Goal: Answer question/provide support: Answer question/provide support

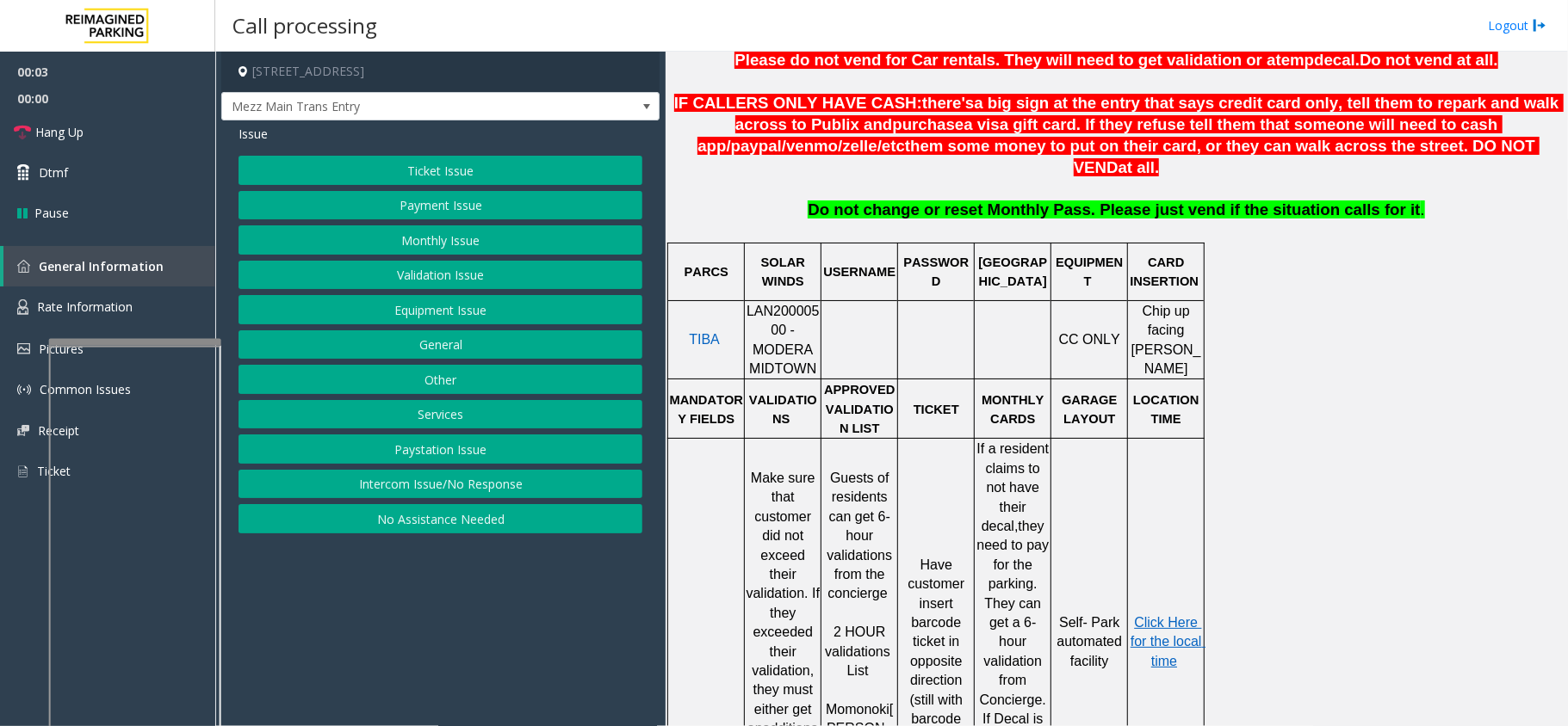
scroll to position [688, 0]
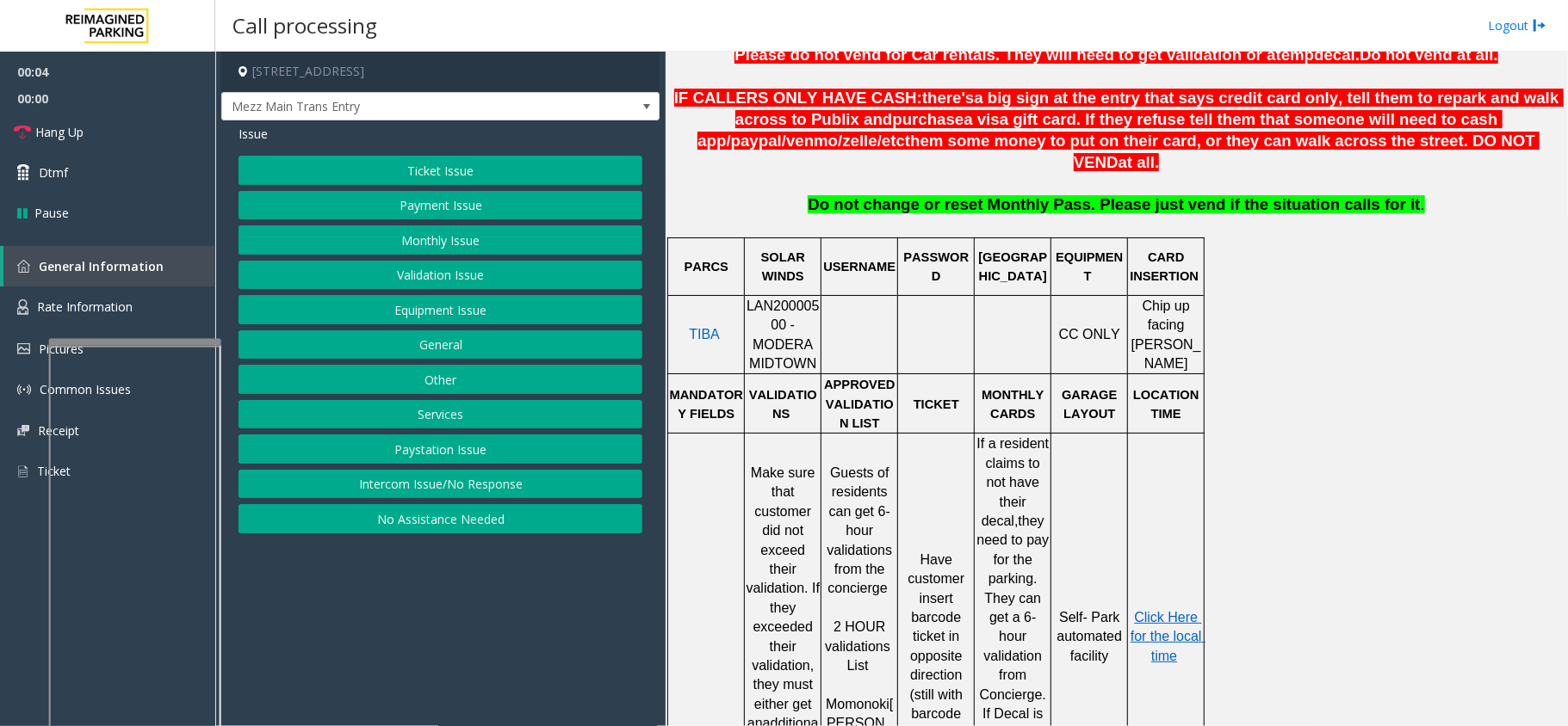
click at [813, 299] on span "LAN20000500 - MODERA MIDTOWN" at bounding box center [783, 335] width 73 height 72
click at [813, 299] on span "LAN20000500 - MODERA MIDTOWN" at bounding box center [783, 335] width 73 height 72
copy span "LAN20000500"
click at [651, 110] on span at bounding box center [646, 107] width 14 height 14
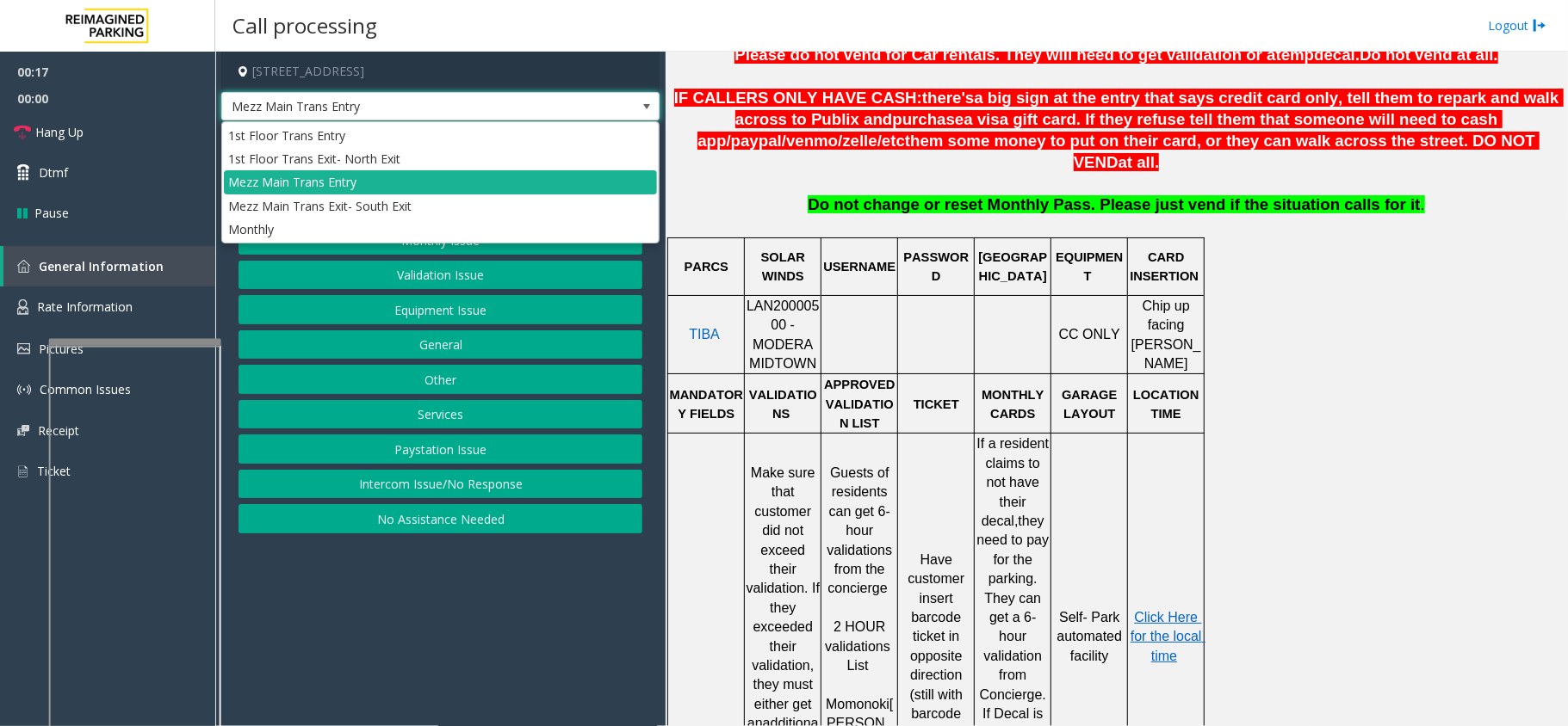
click at [651, 110] on span at bounding box center [646, 107] width 14 height 14
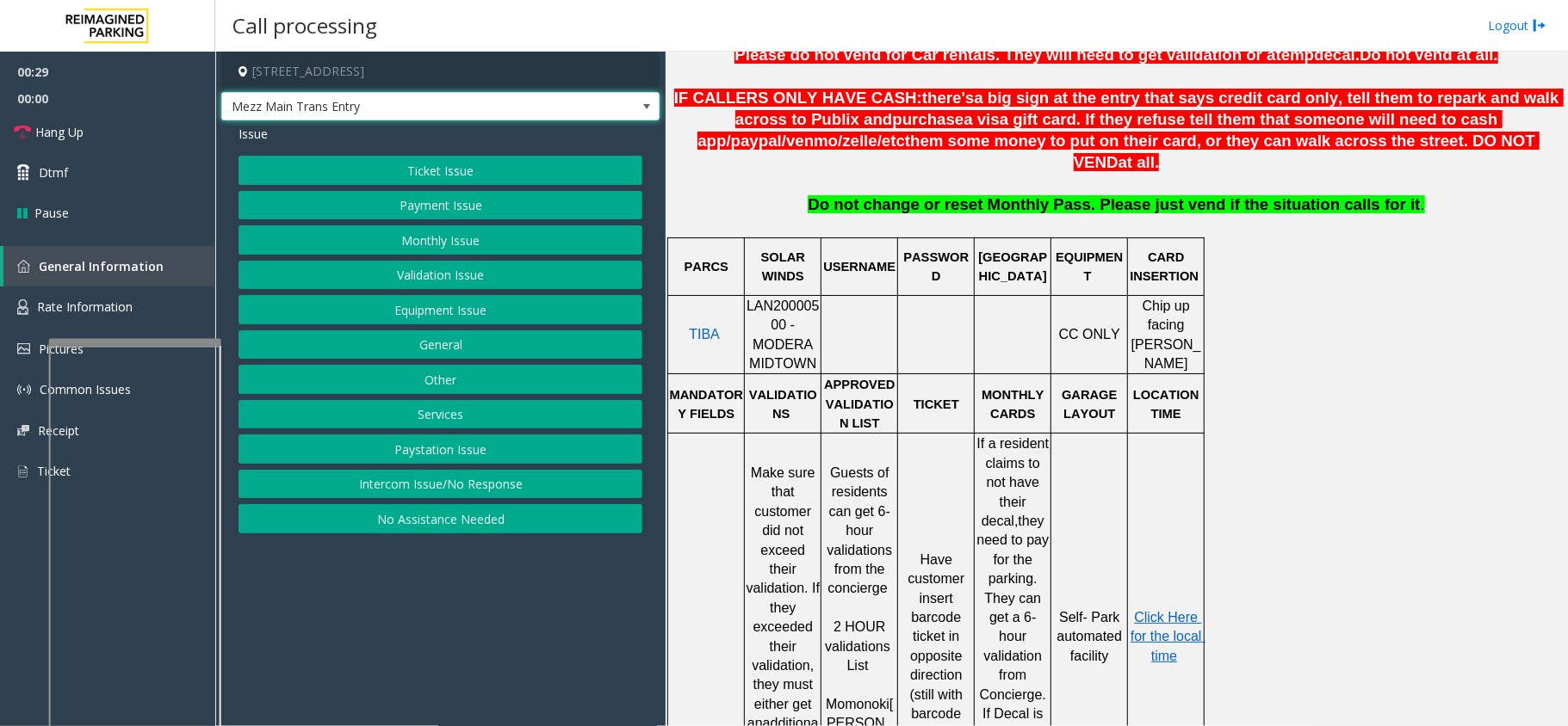
click at [652, 113] on span at bounding box center [645, 106] width 24 height 27
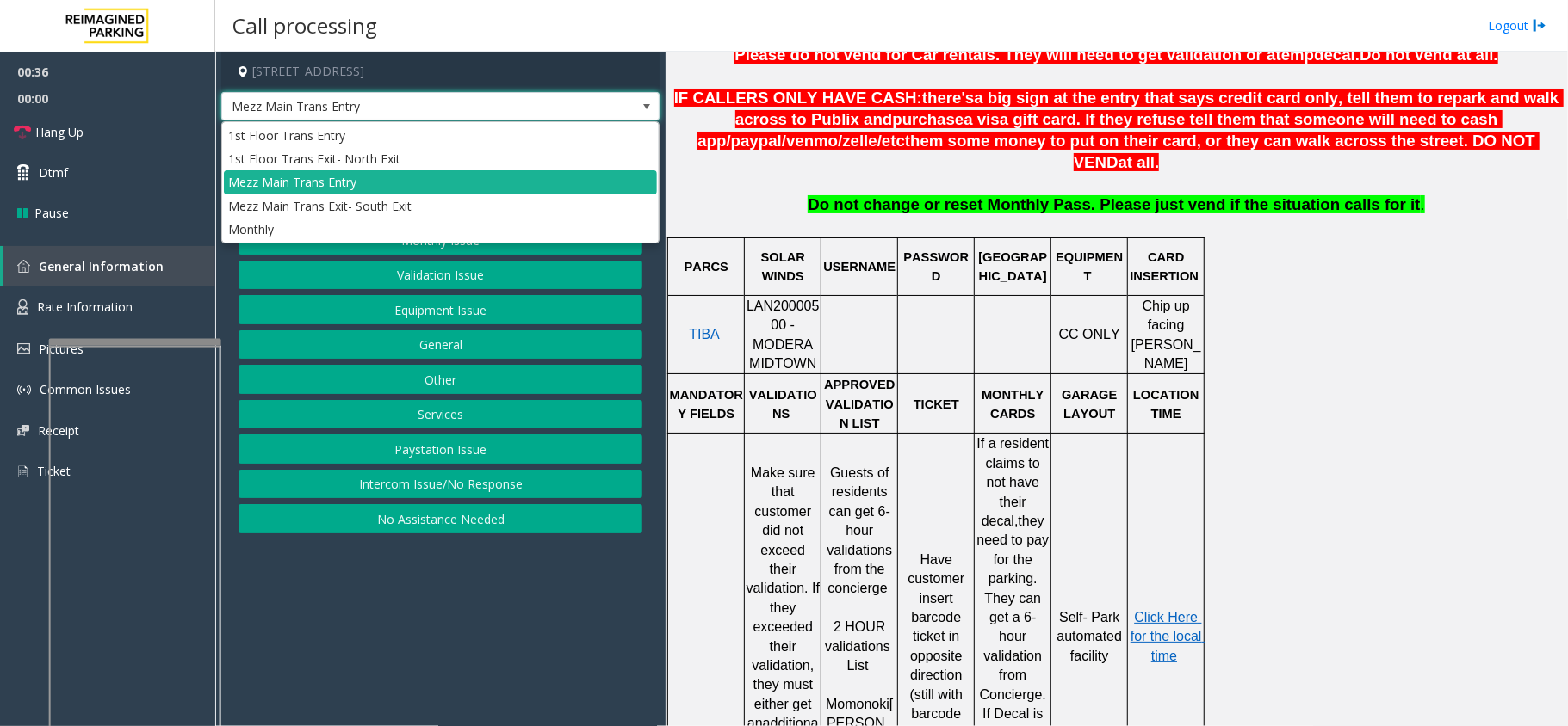
click at [654, 113] on span at bounding box center [645, 106] width 24 height 27
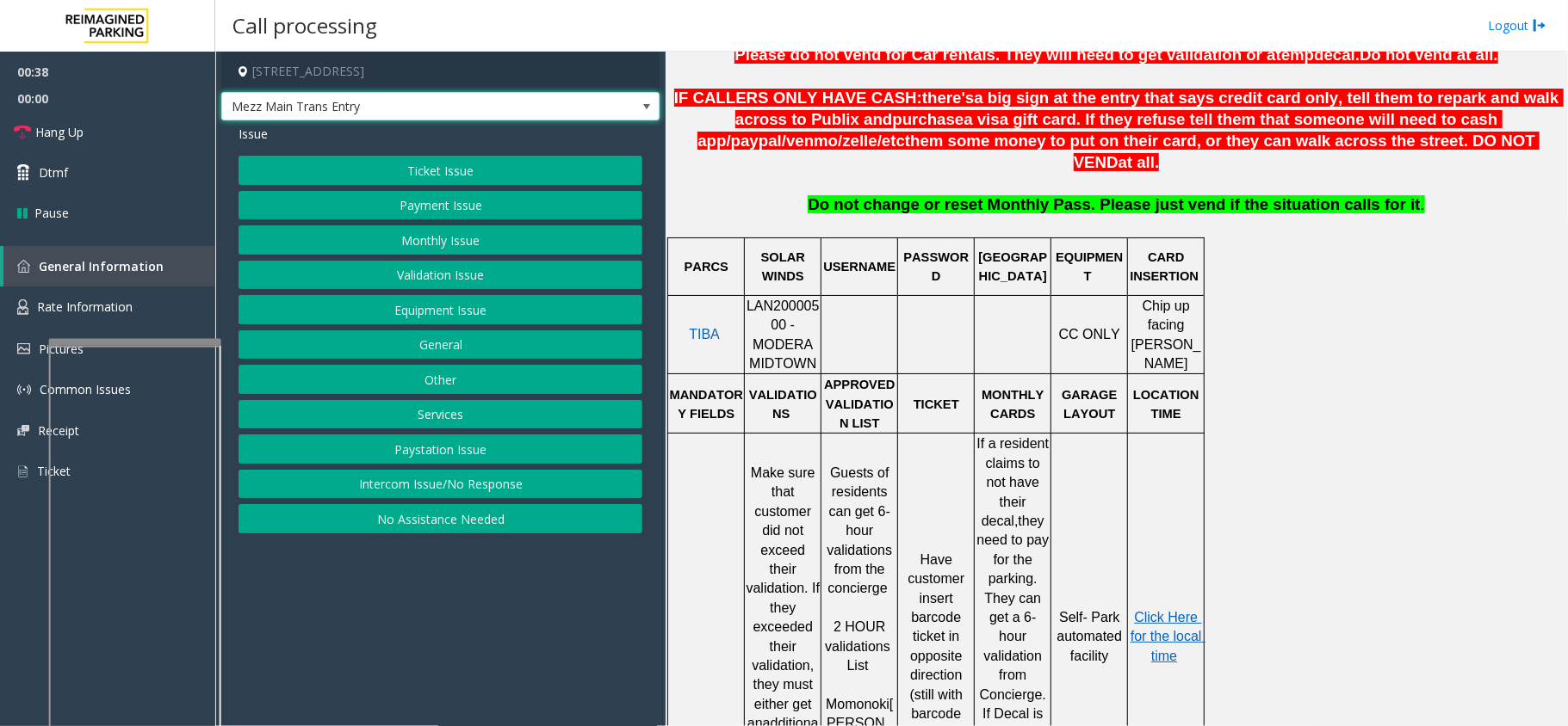
click at [654, 113] on span at bounding box center [645, 106] width 24 height 27
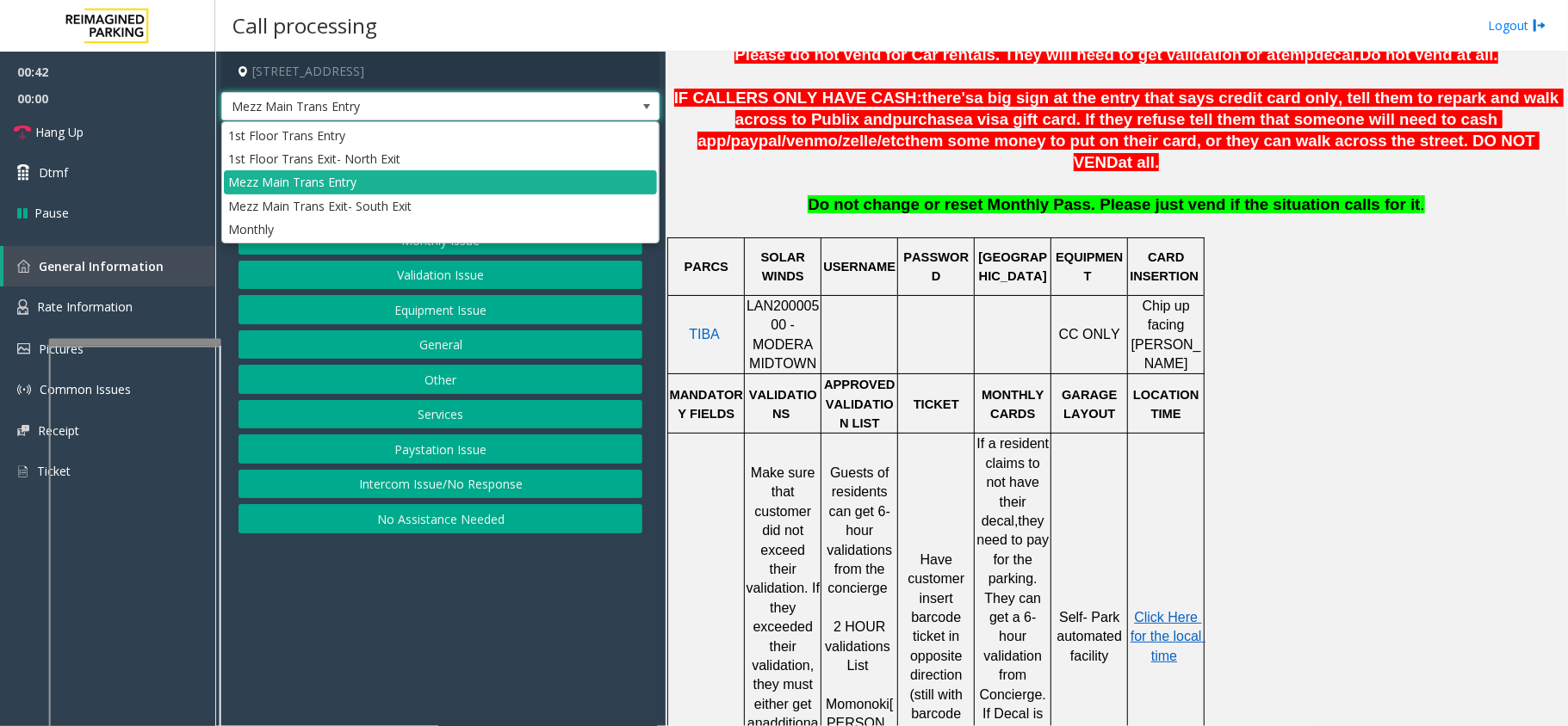
click at [654, 113] on span at bounding box center [645, 106] width 24 height 27
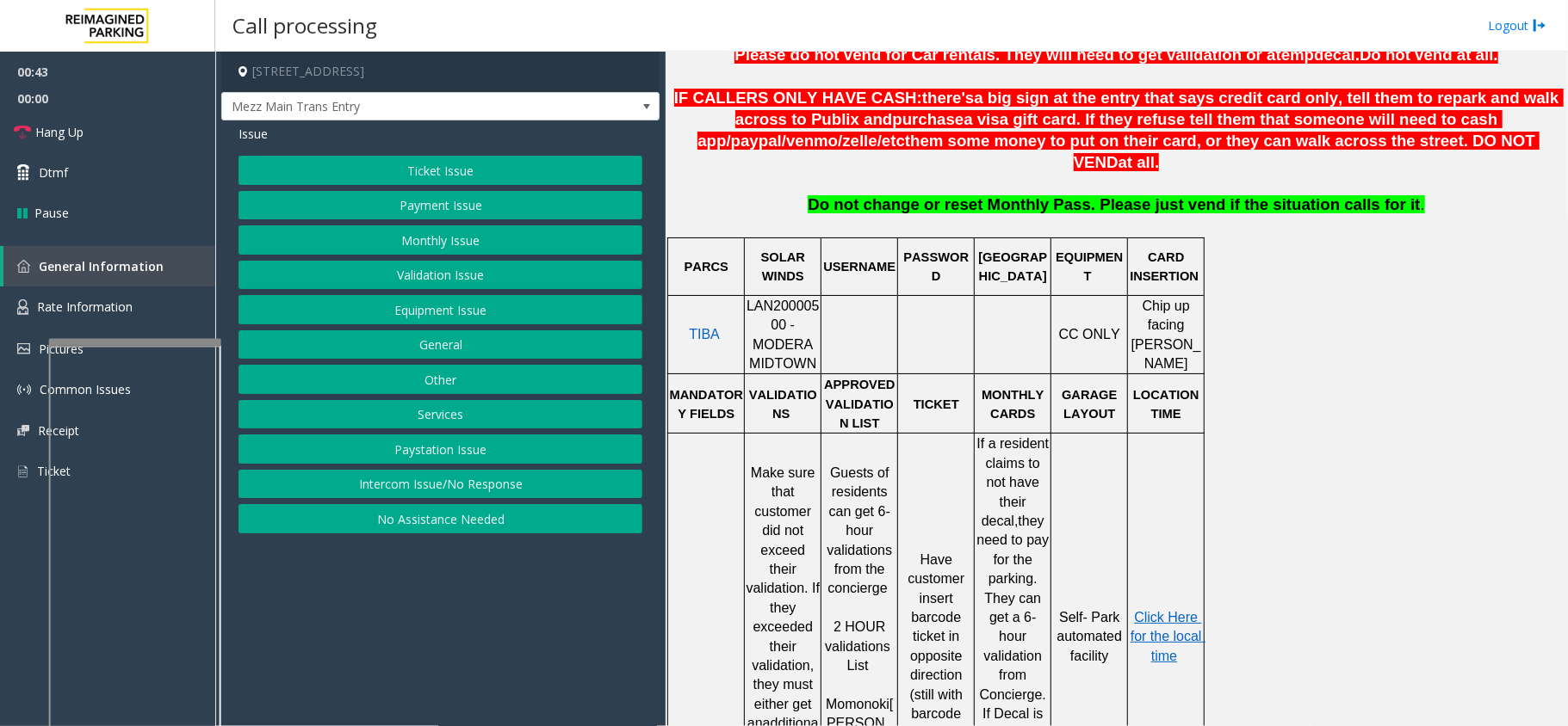
click at [460, 307] on button "Equipment Issue" at bounding box center [440, 309] width 404 height 29
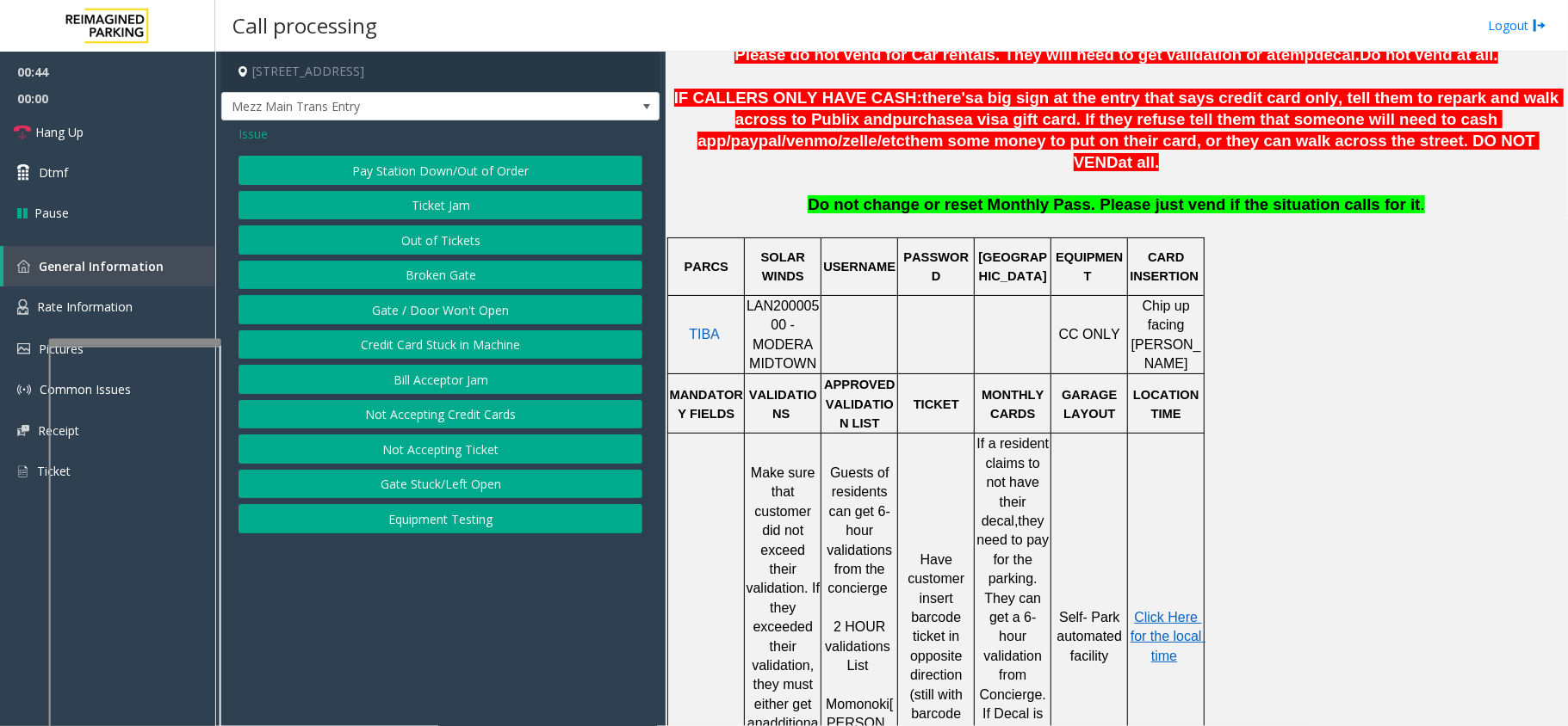
click at [422, 314] on button "Gate / Door Won't Open" at bounding box center [440, 309] width 404 height 29
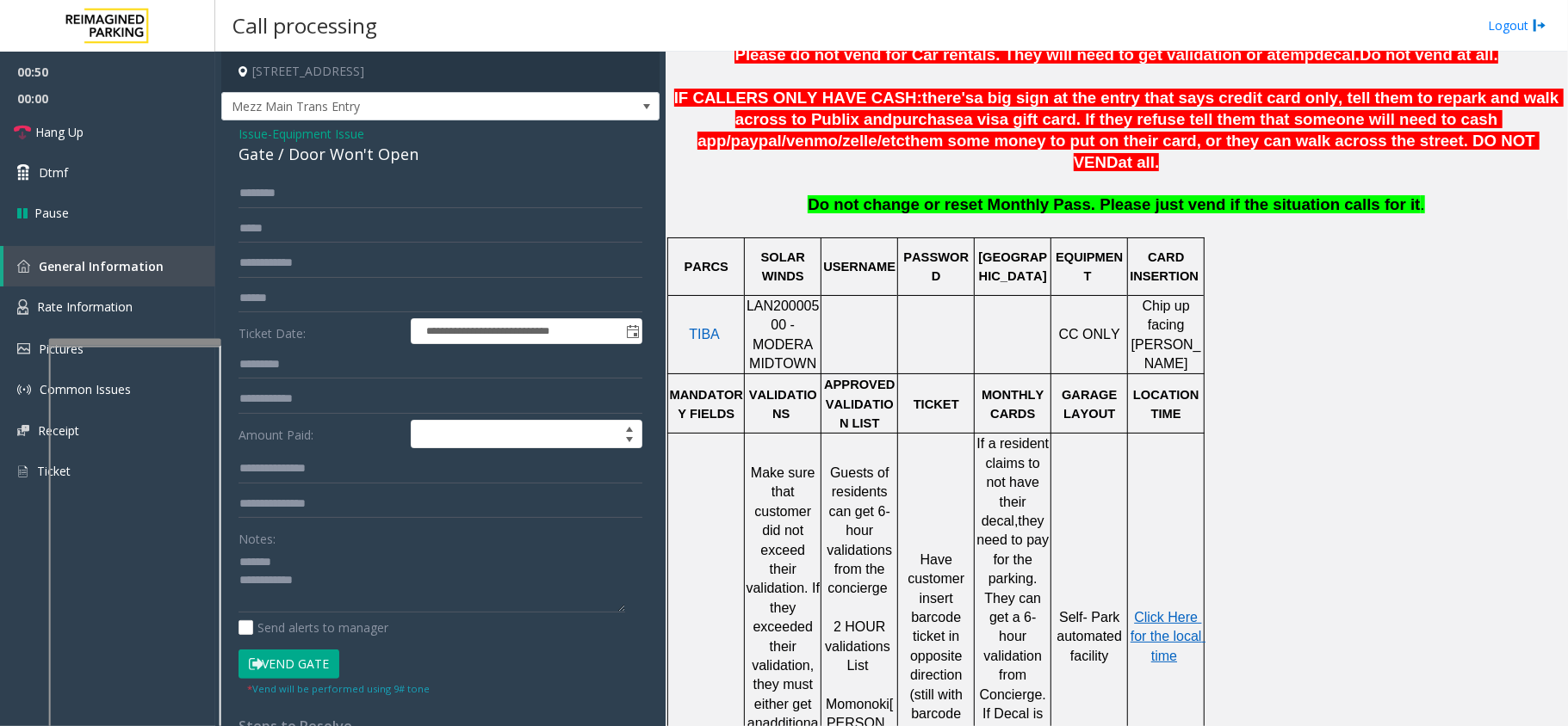
click at [280, 156] on div "Gate / Door Won't Open" at bounding box center [440, 155] width 404 height 23
click at [359, 604] on textarea at bounding box center [432, 580] width 387 height 64
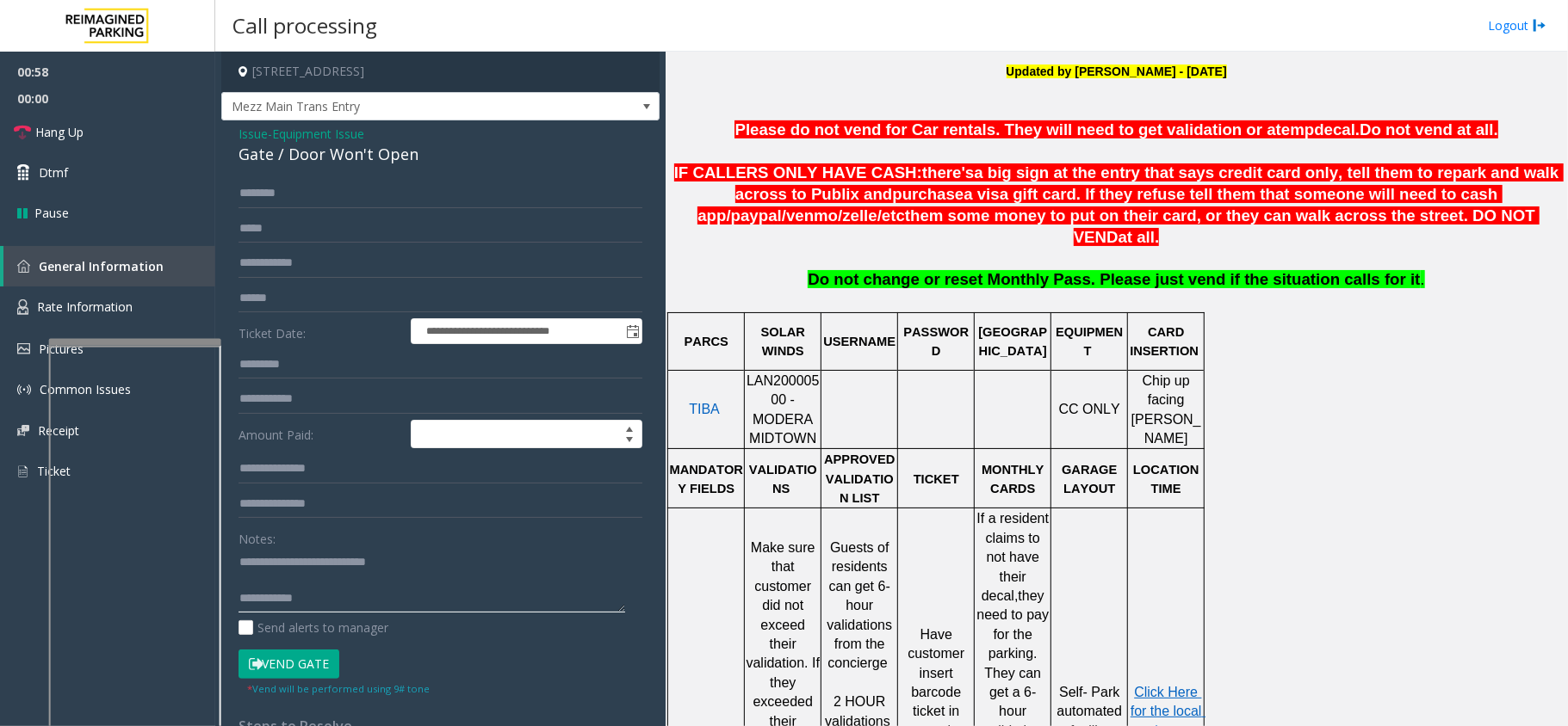
scroll to position [573, 0]
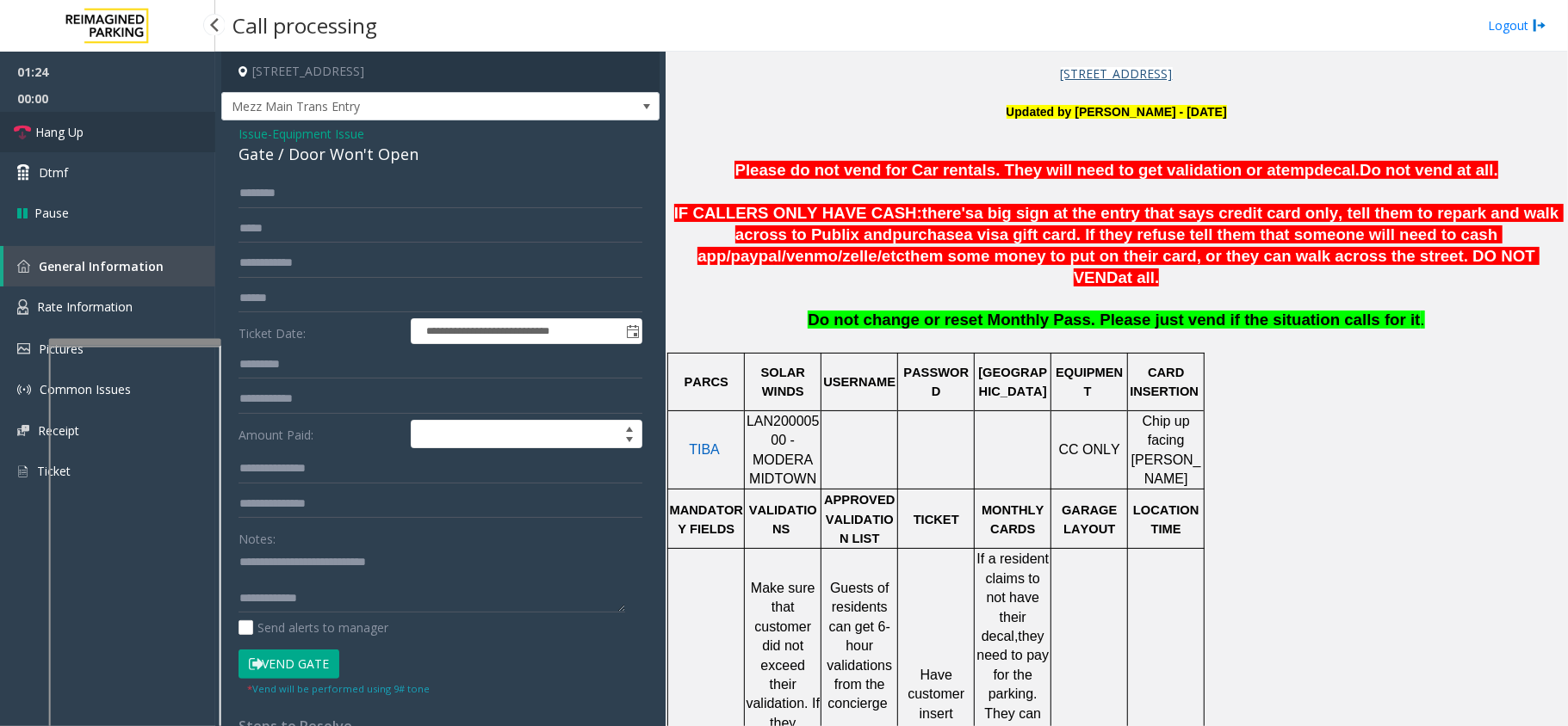
click at [183, 149] on link "Hang Up" at bounding box center [107, 132] width 215 height 40
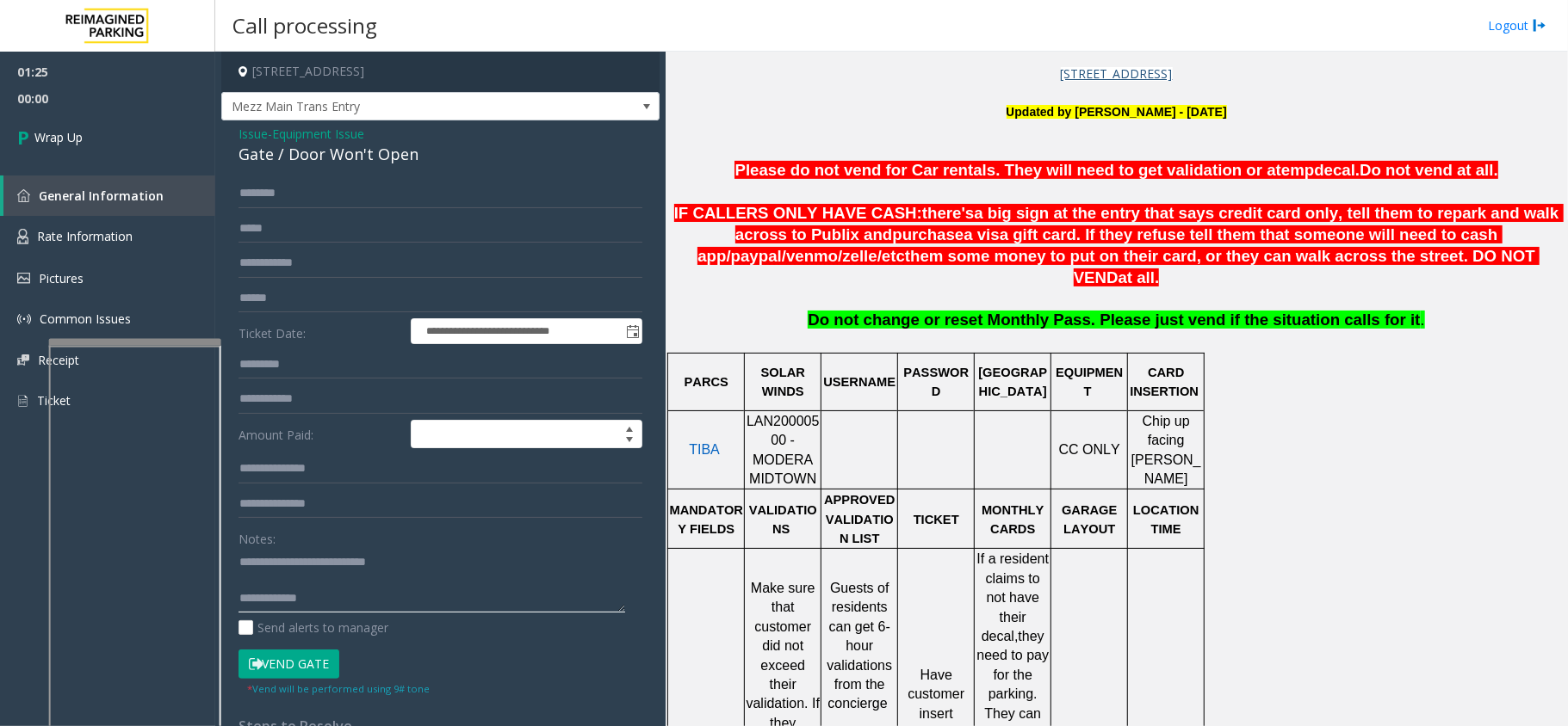
click at [407, 606] on textarea at bounding box center [432, 580] width 387 height 64
click at [527, 584] on textarea at bounding box center [432, 580] width 387 height 64
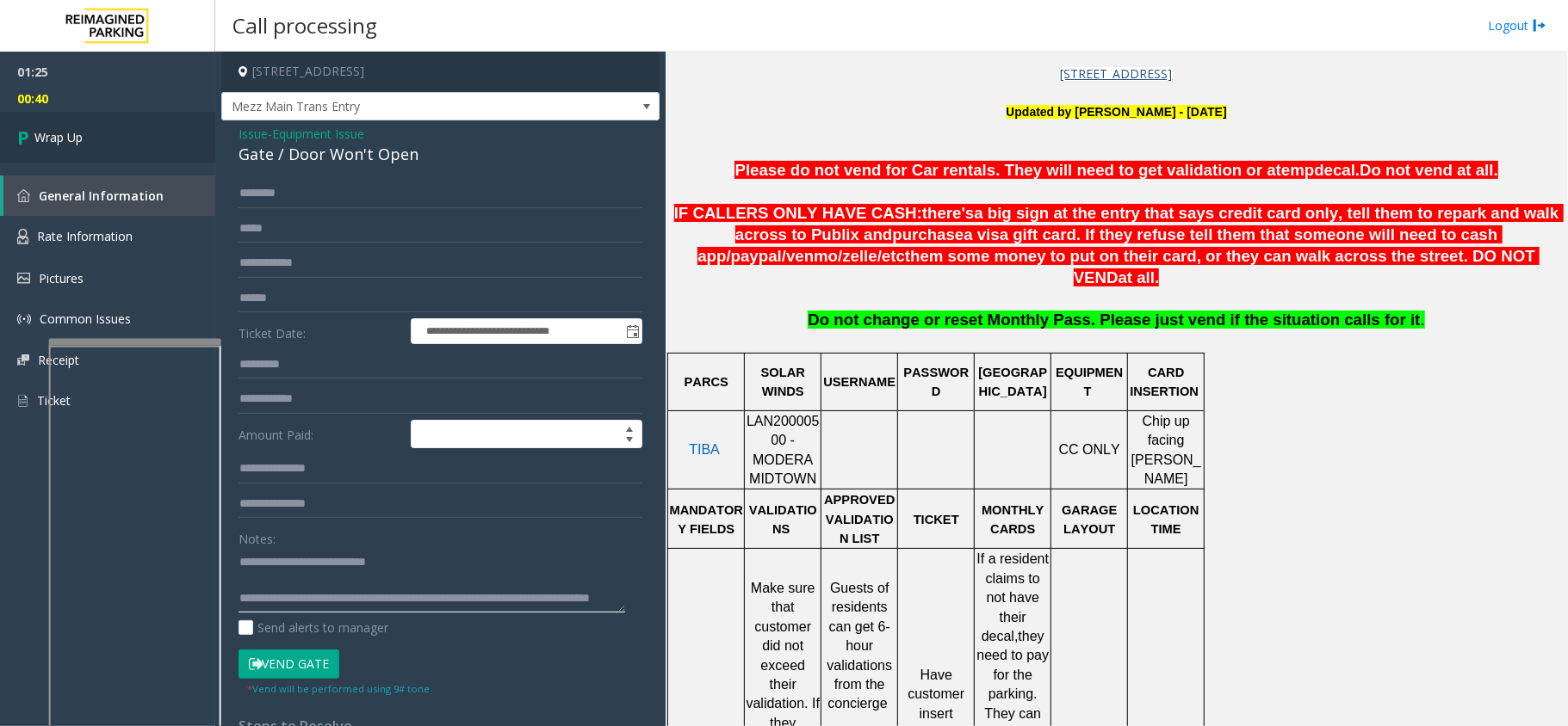
type textarea "**********"
click at [144, 156] on link "Wrap Up" at bounding box center [107, 137] width 215 height 51
